Goal: Navigation & Orientation: Find specific page/section

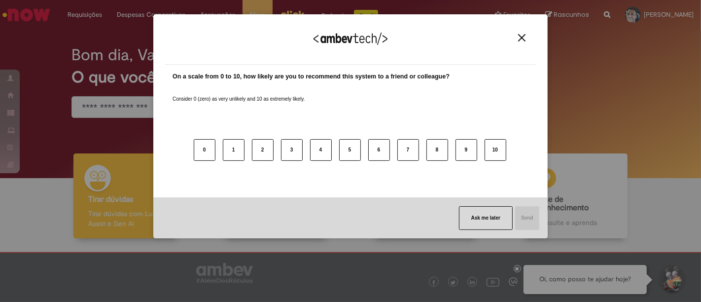
click at [521, 37] on img "Close" at bounding box center [521, 37] width 7 height 7
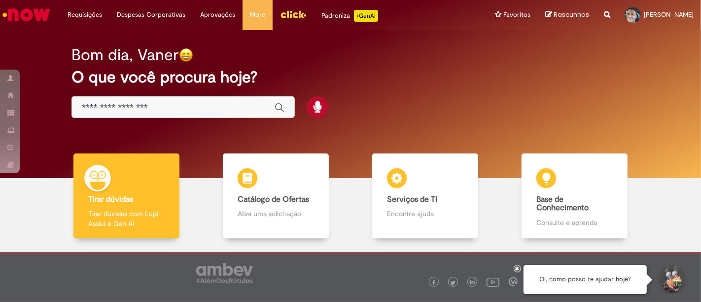
click at [280, 15] on img "Menu Cabeçalho" at bounding box center [293, 14] width 27 height 15
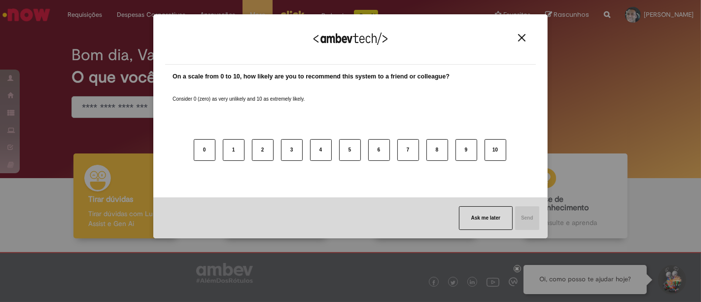
click at [523, 36] on img "Close" at bounding box center [521, 37] width 7 height 7
